Goal: Task Accomplishment & Management: Manage account settings

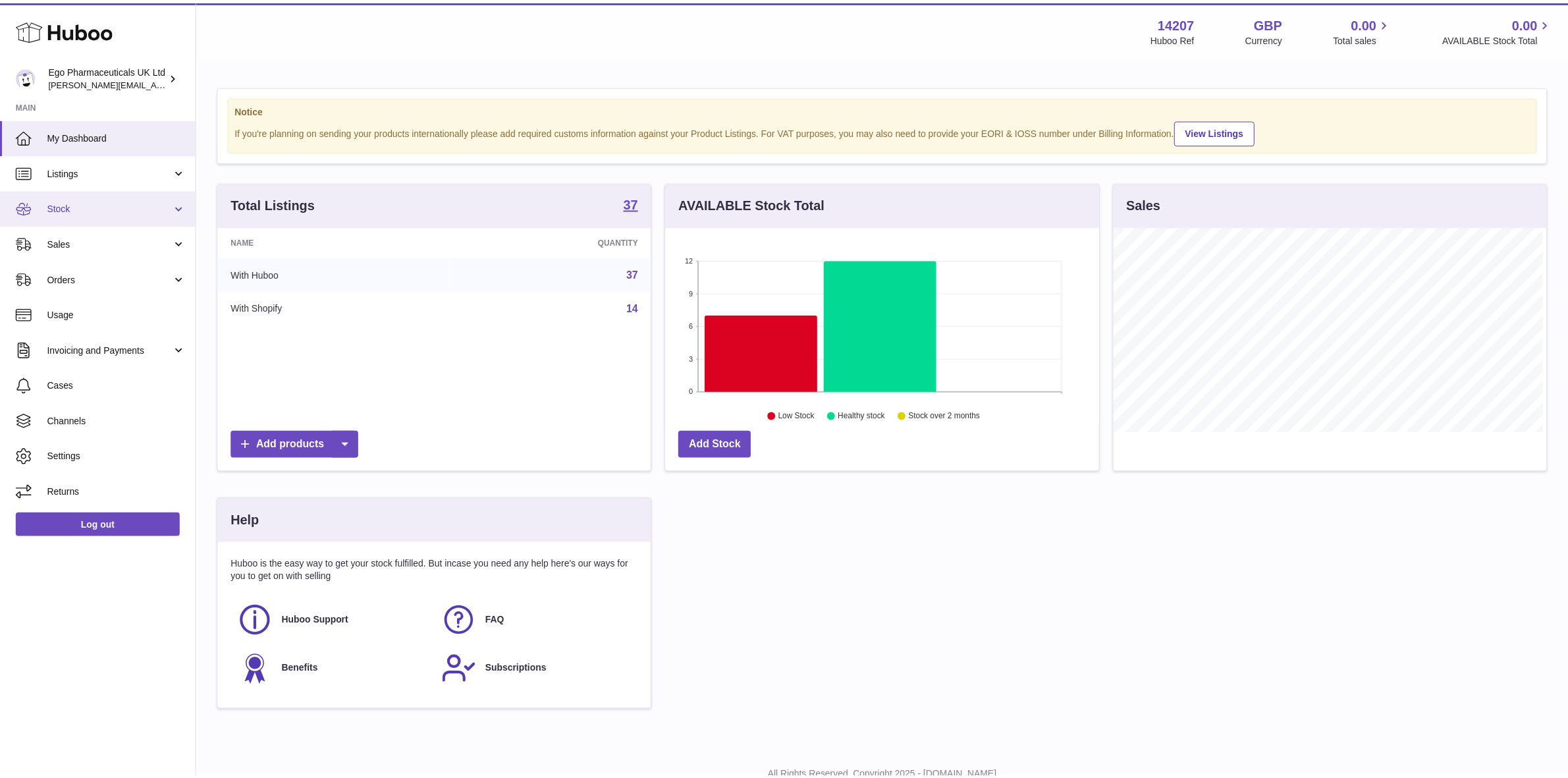
scroll to position [205, 436]
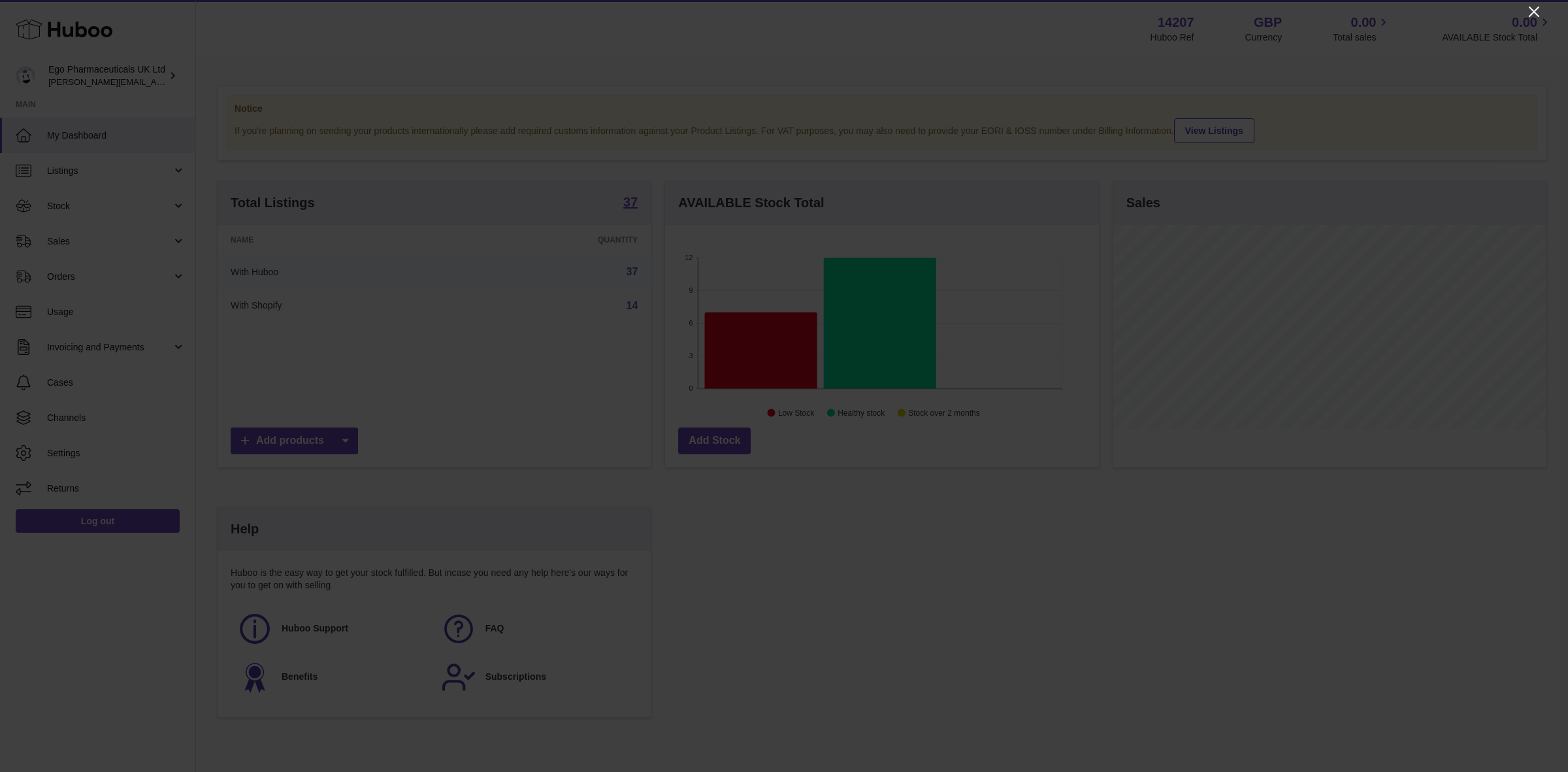
click at [1533, 10] on icon "Close" at bounding box center [1533, 11] width 10 height 10
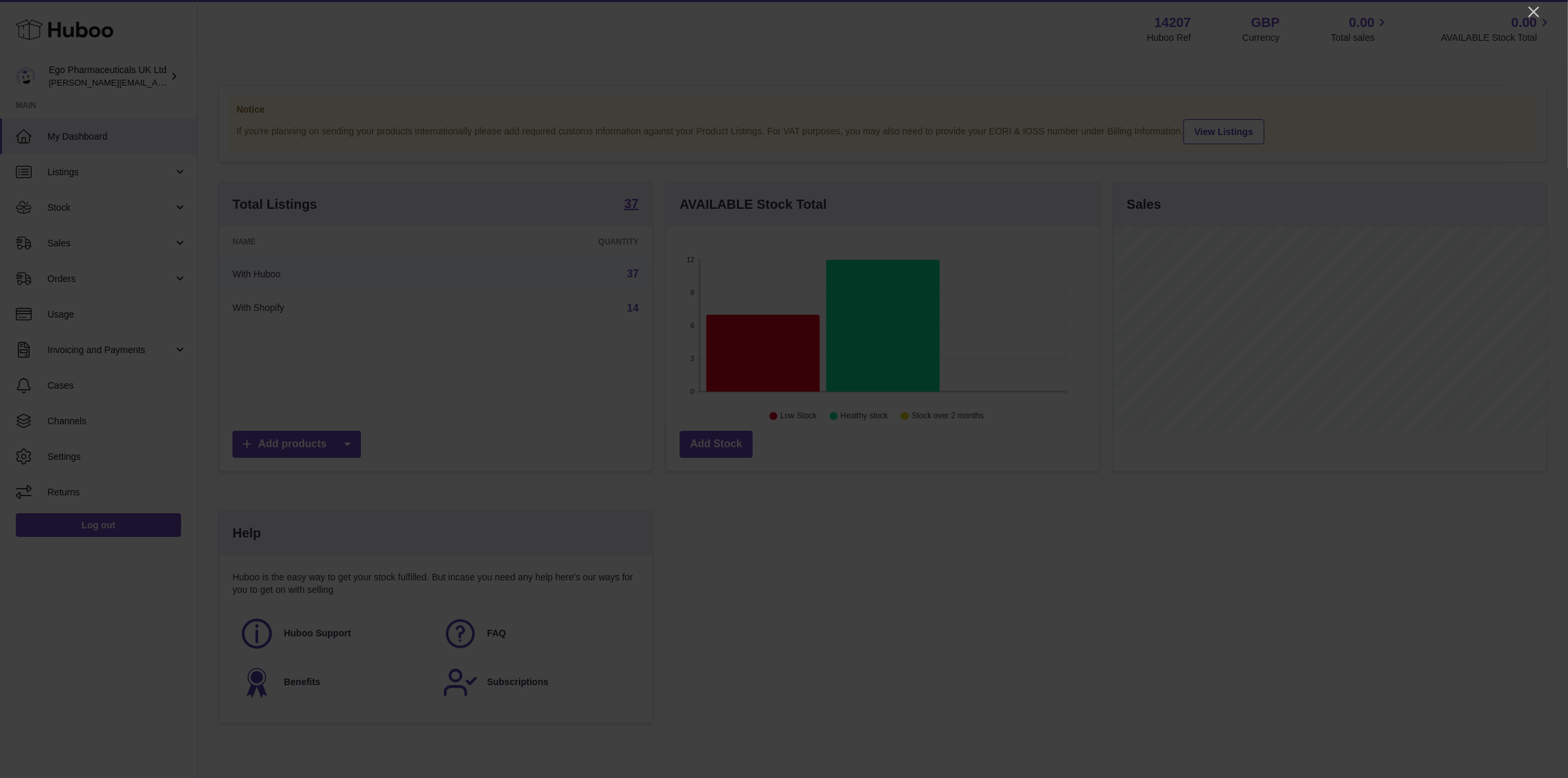
scroll to position [658580, 658105]
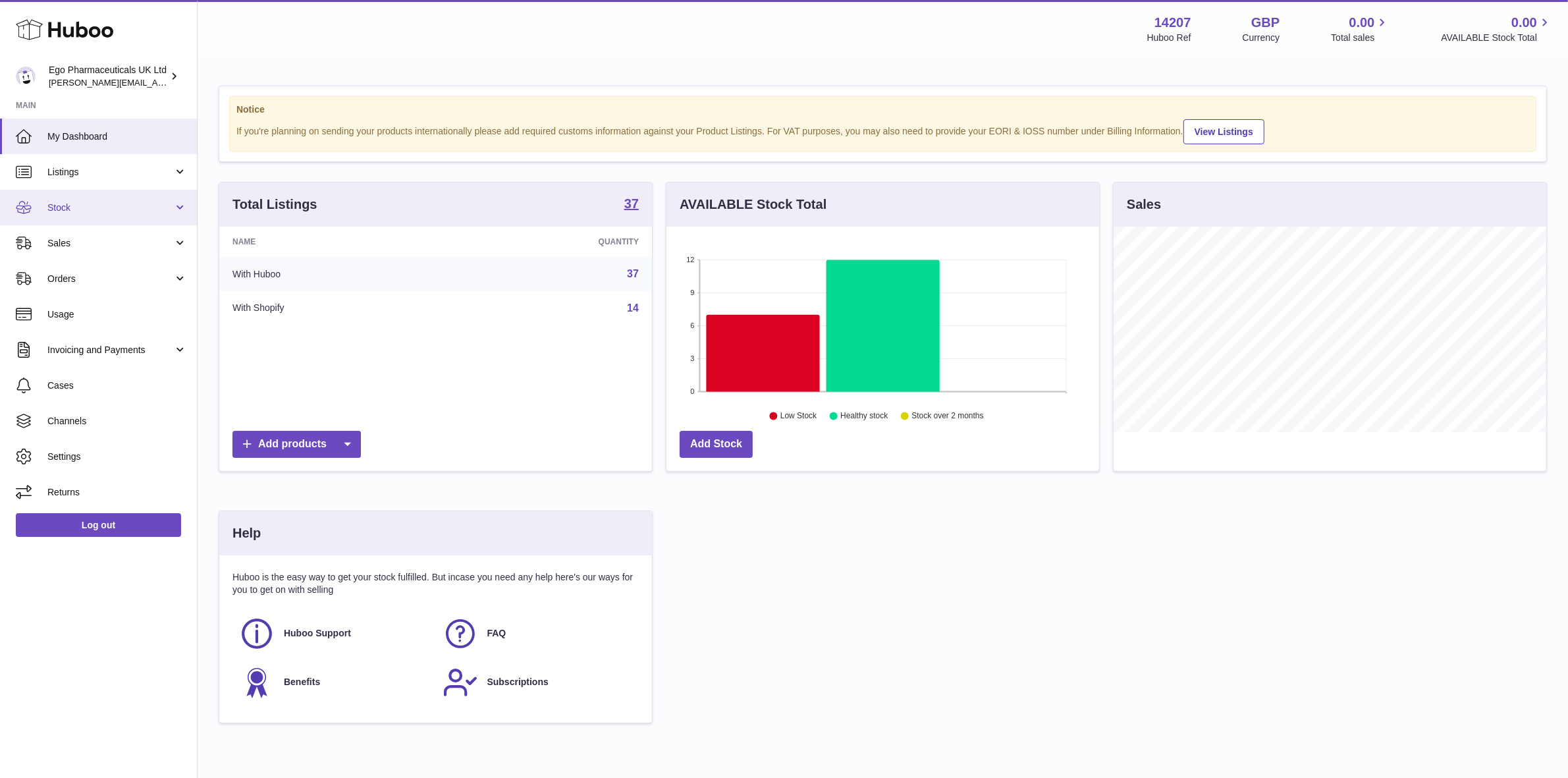
click at [64, 211] on span "Stock" at bounding box center [111, 208] width 126 height 13
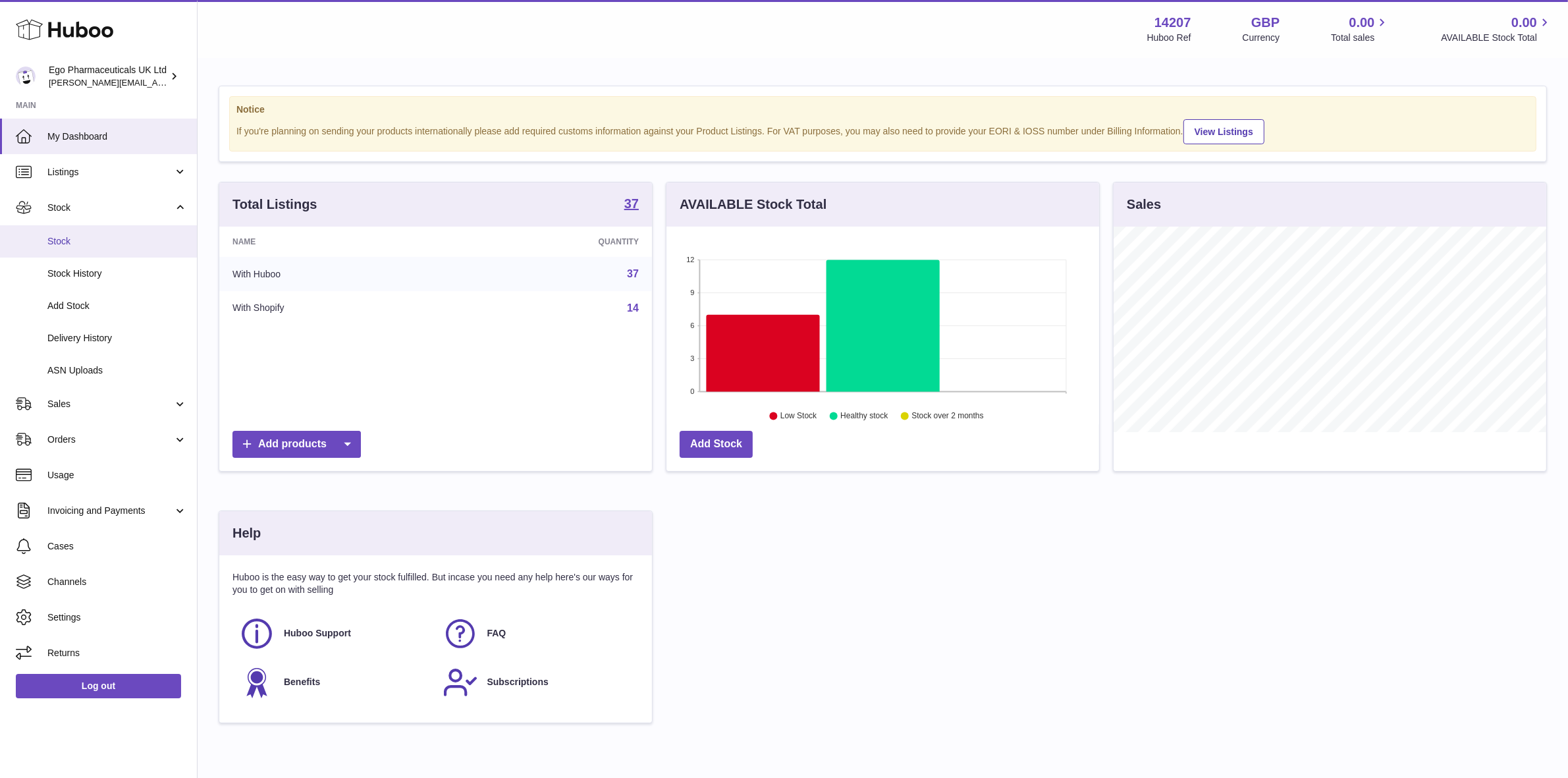
click at [54, 239] on span "Stock" at bounding box center [117, 241] width 140 height 13
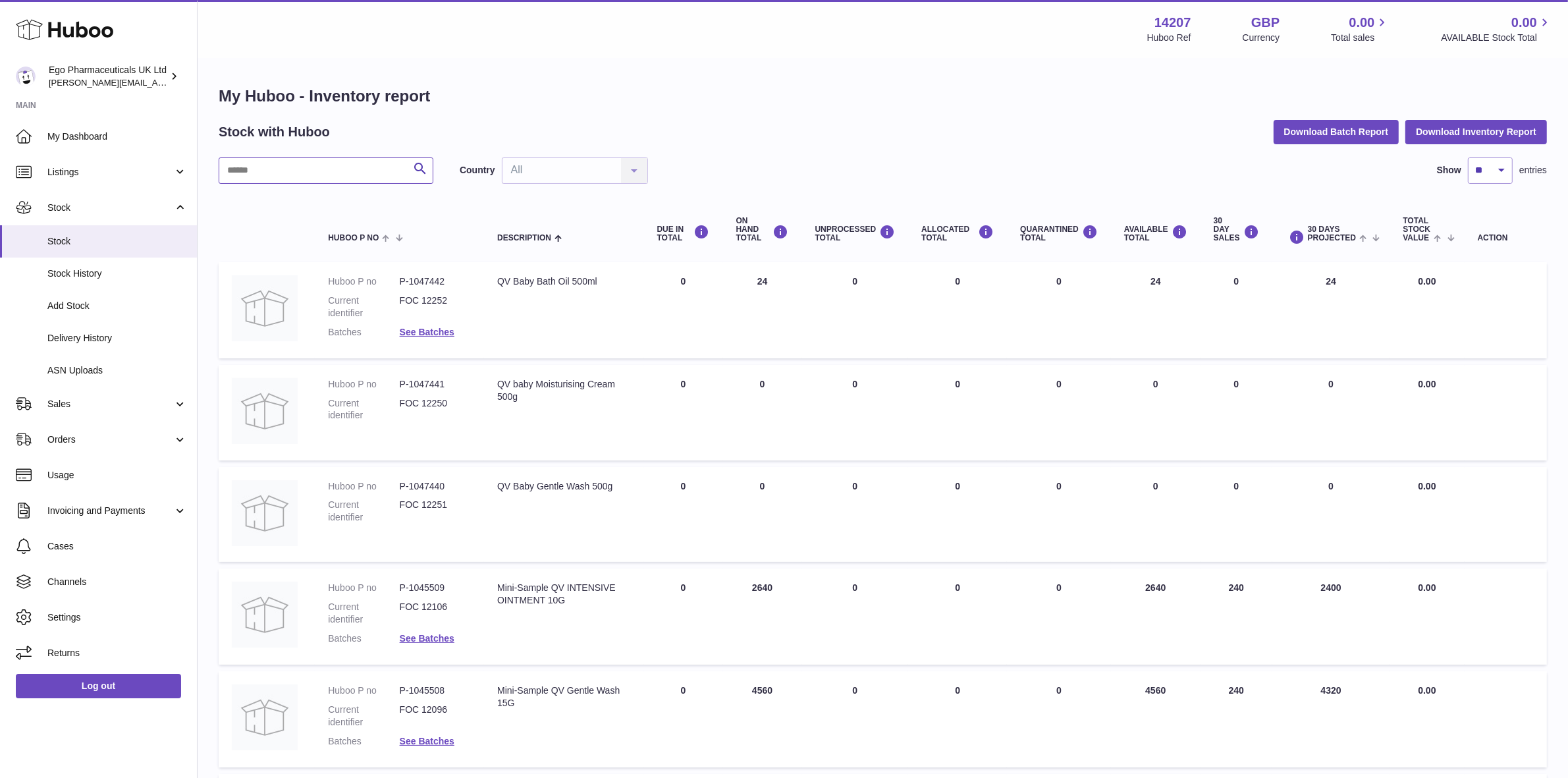
click at [257, 179] on input "text" at bounding box center [326, 171] width 215 height 27
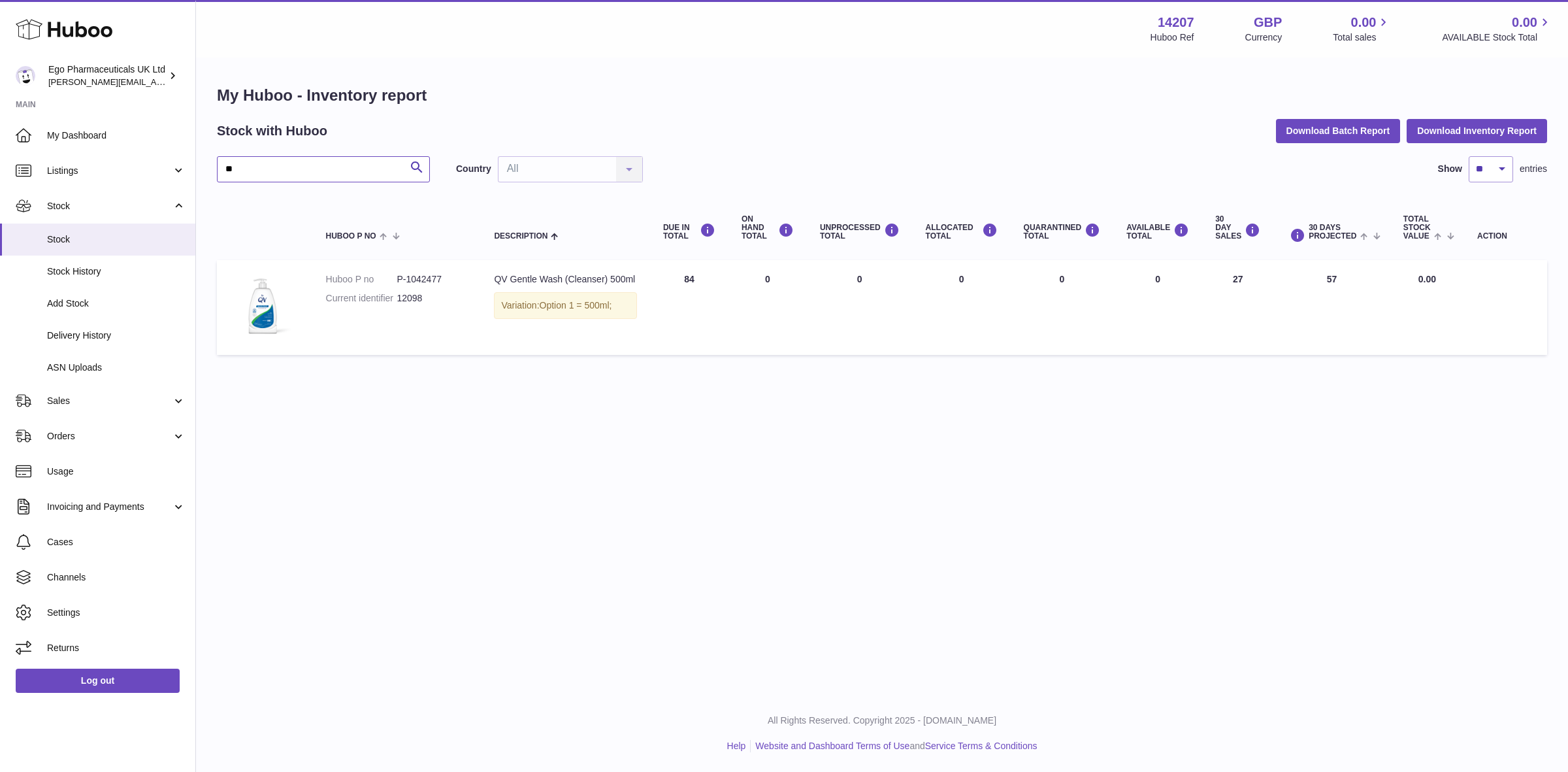
type input "*"
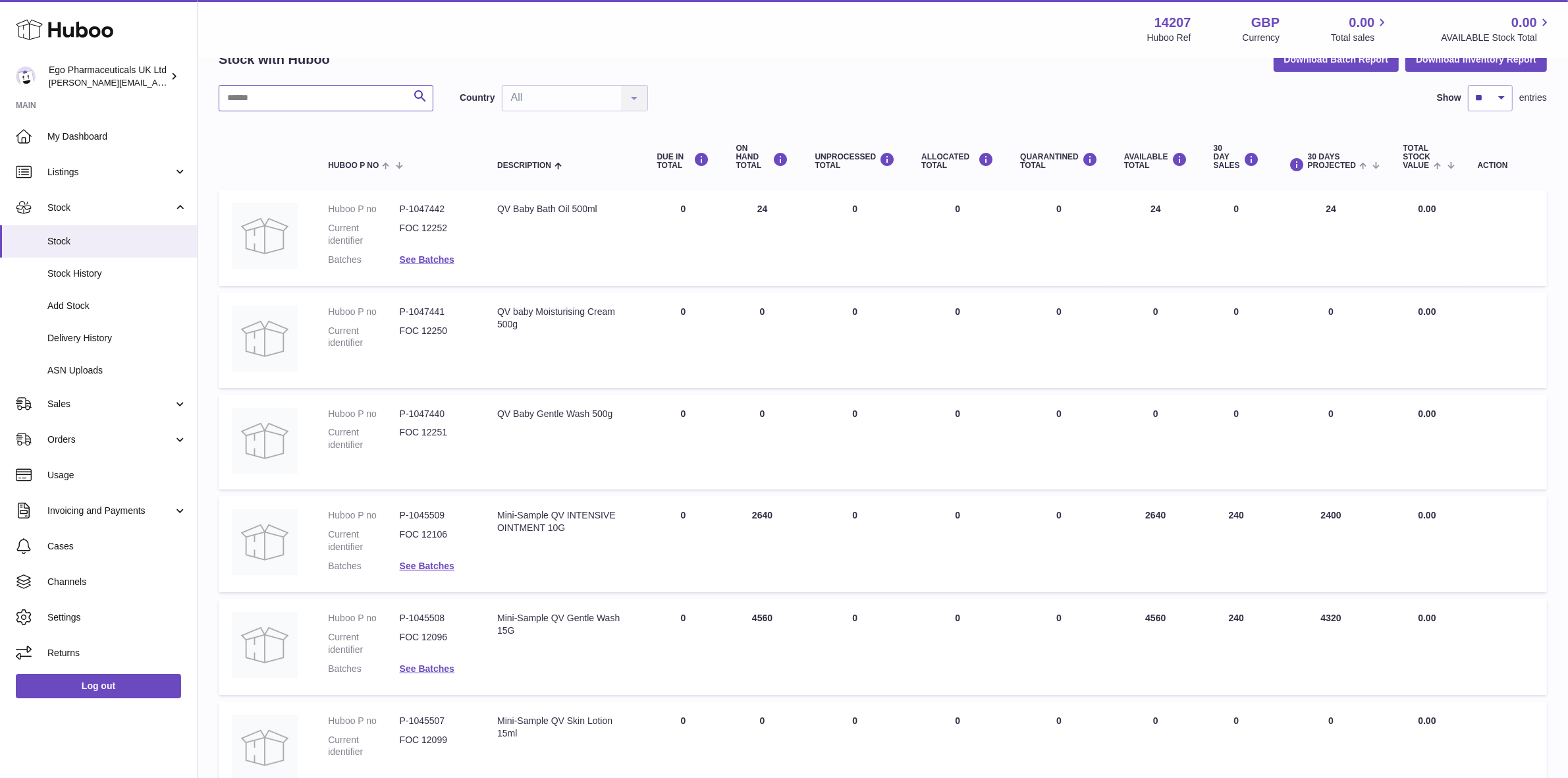
scroll to position [247, 0]
